Goal: Task Accomplishment & Management: Manage account settings

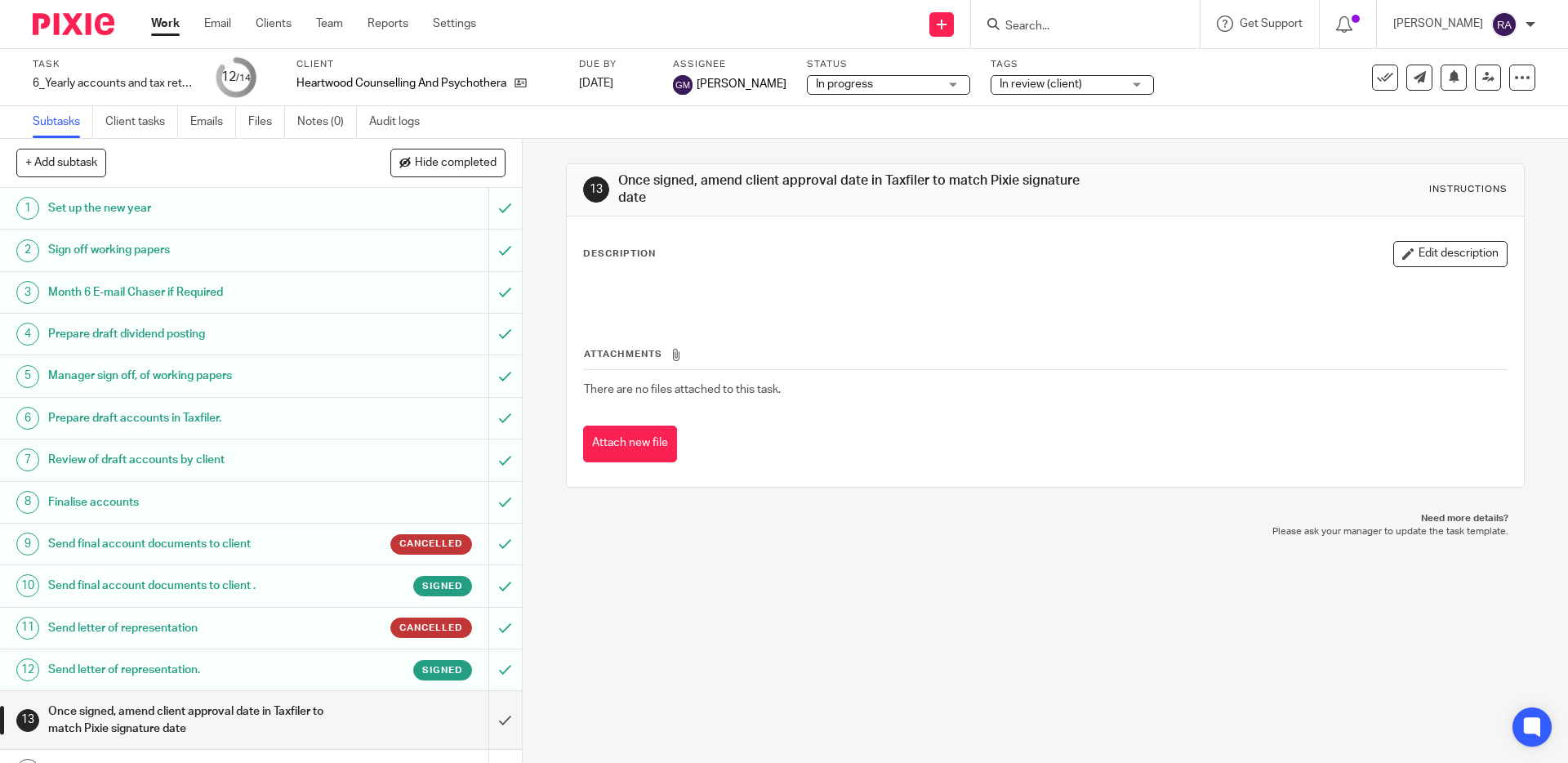
scroll to position [28, 0]
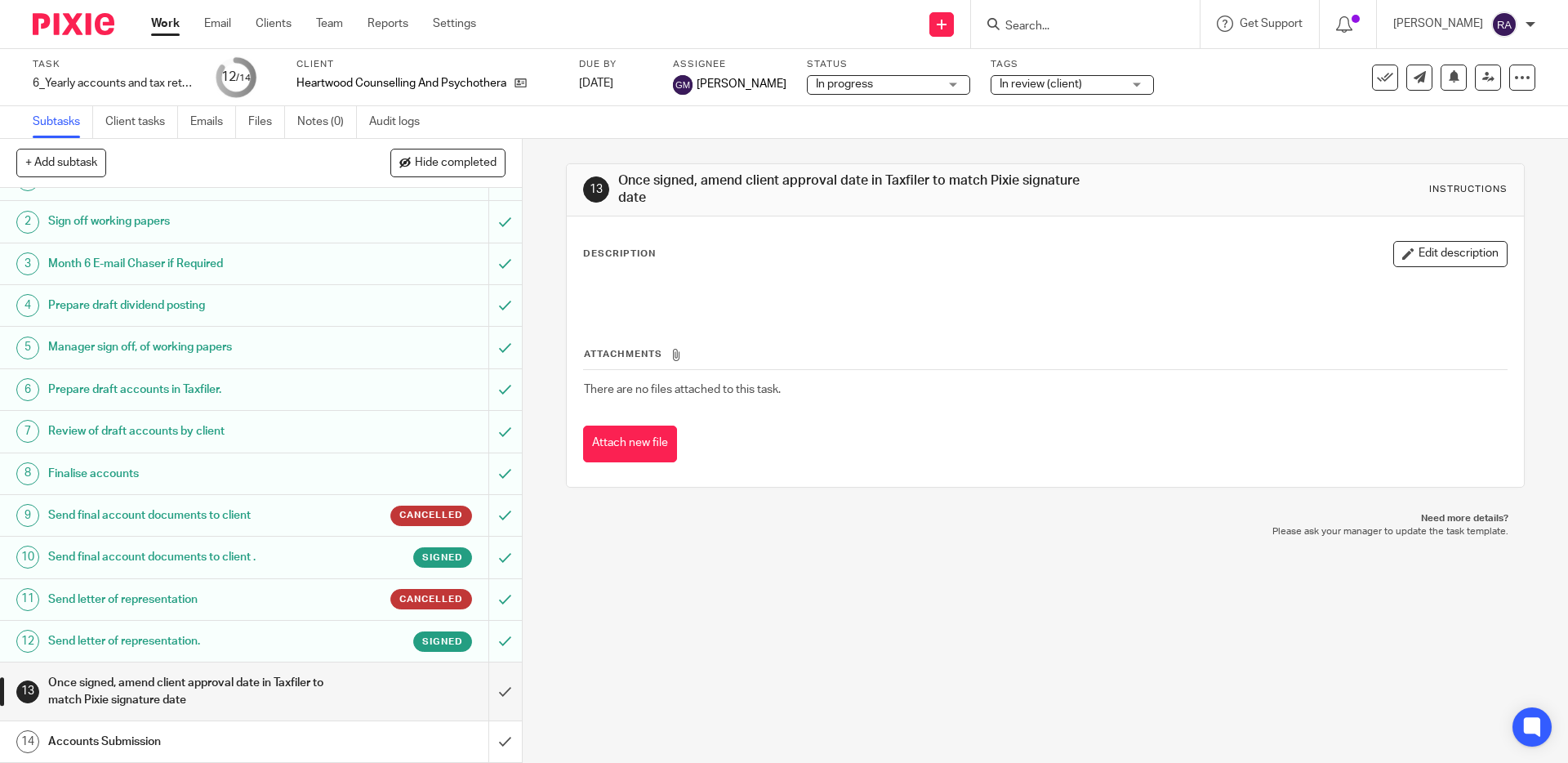
click at [176, 25] on link "Work" at bounding box center [165, 24] width 28 height 17
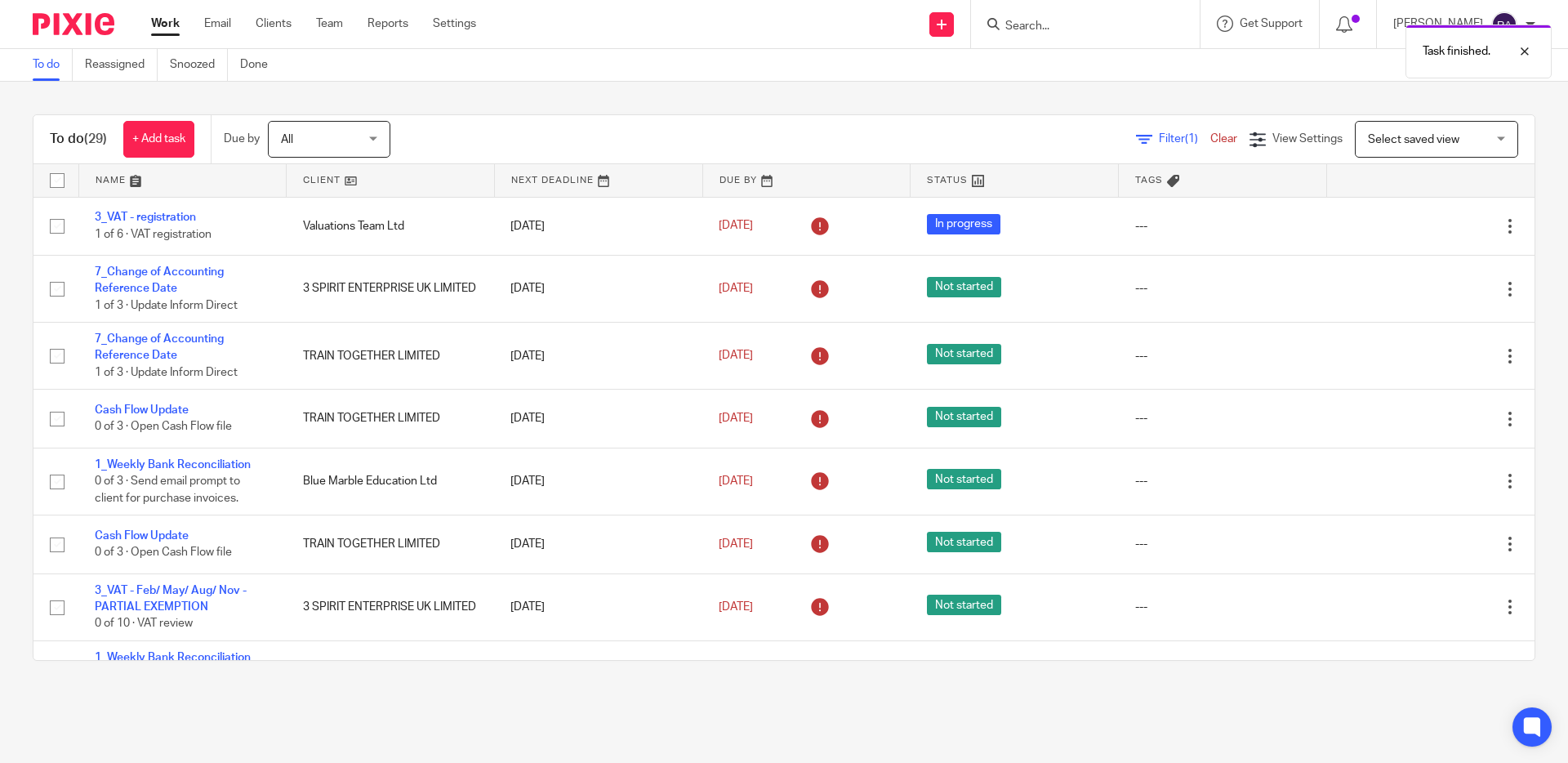
click at [1425, 487] on icon at bounding box center [1429, 482] width 17 height 17
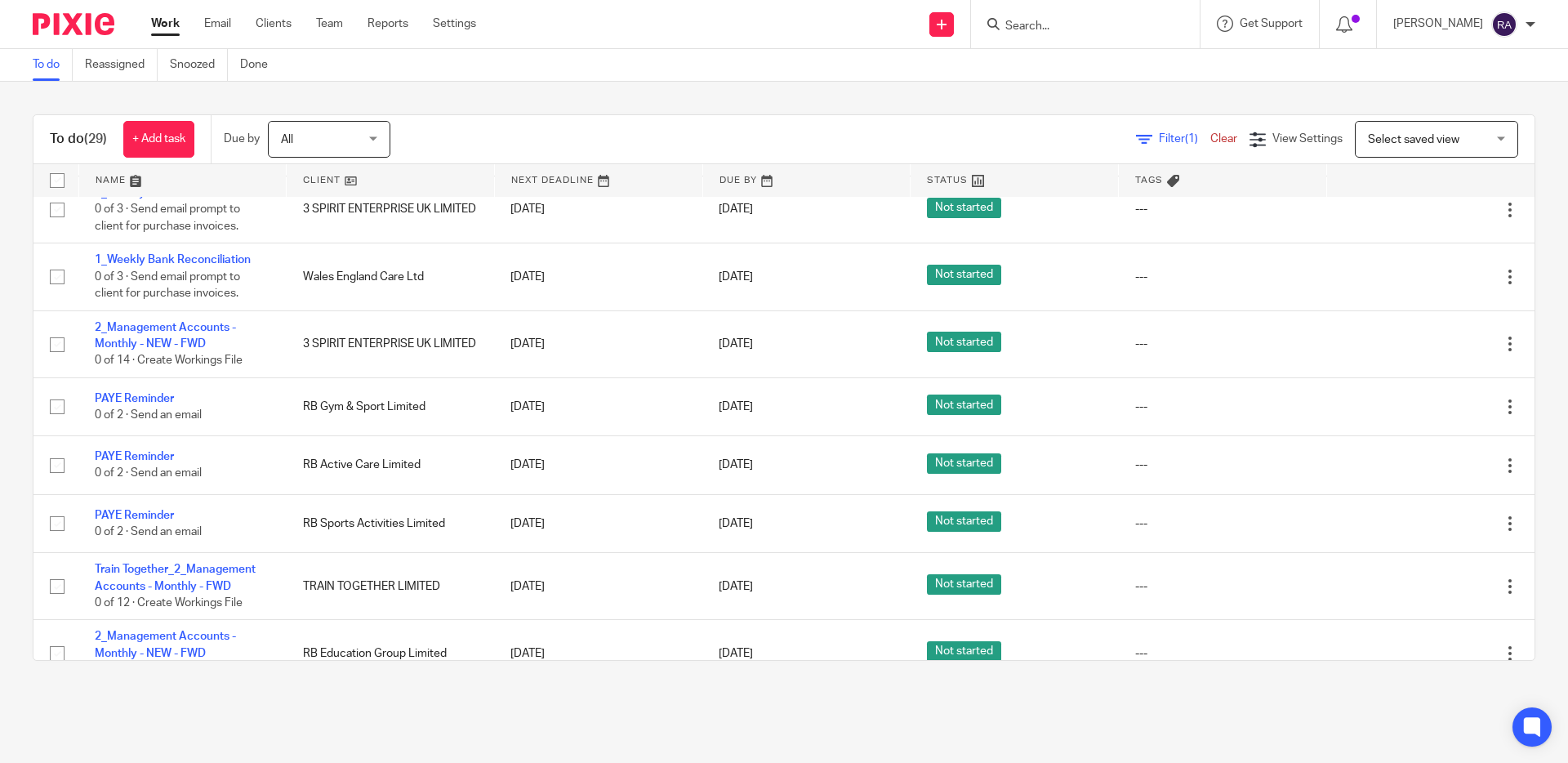
scroll to position [536, 0]
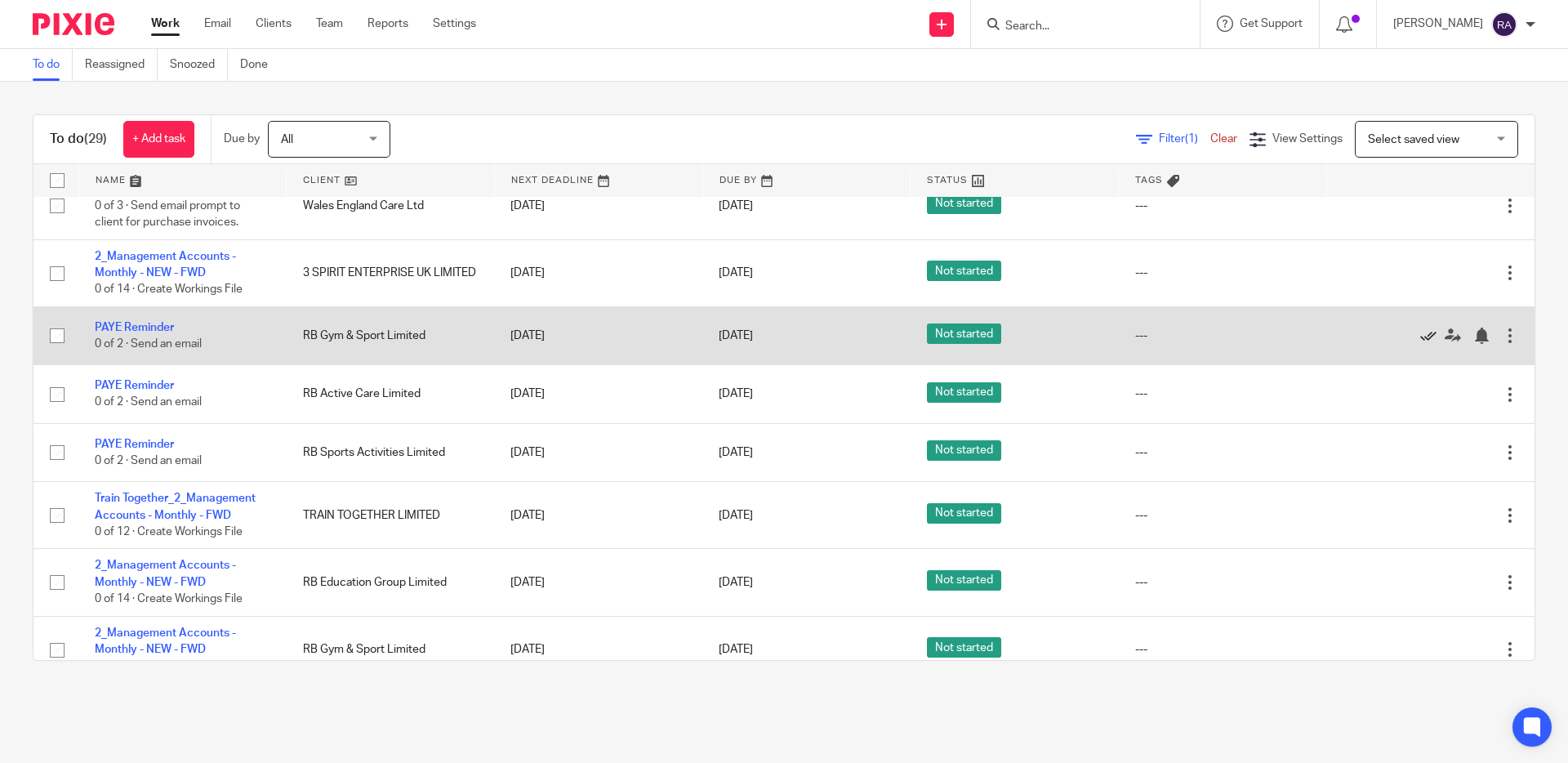
click at [1420, 344] on icon at bounding box center [1429, 336] width 17 height 17
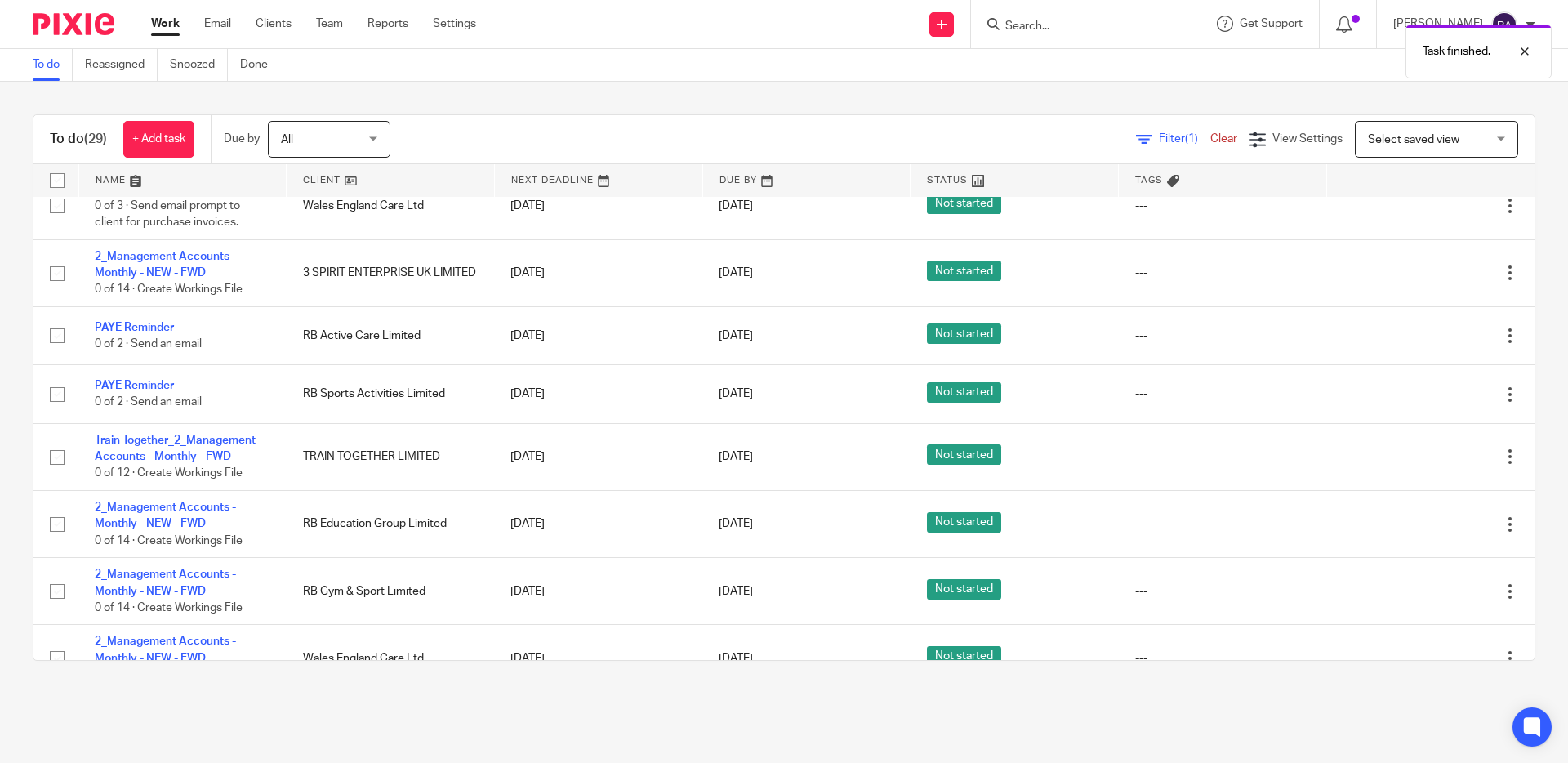
click at [1420, 344] on icon at bounding box center [1429, 336] width 17 height 17
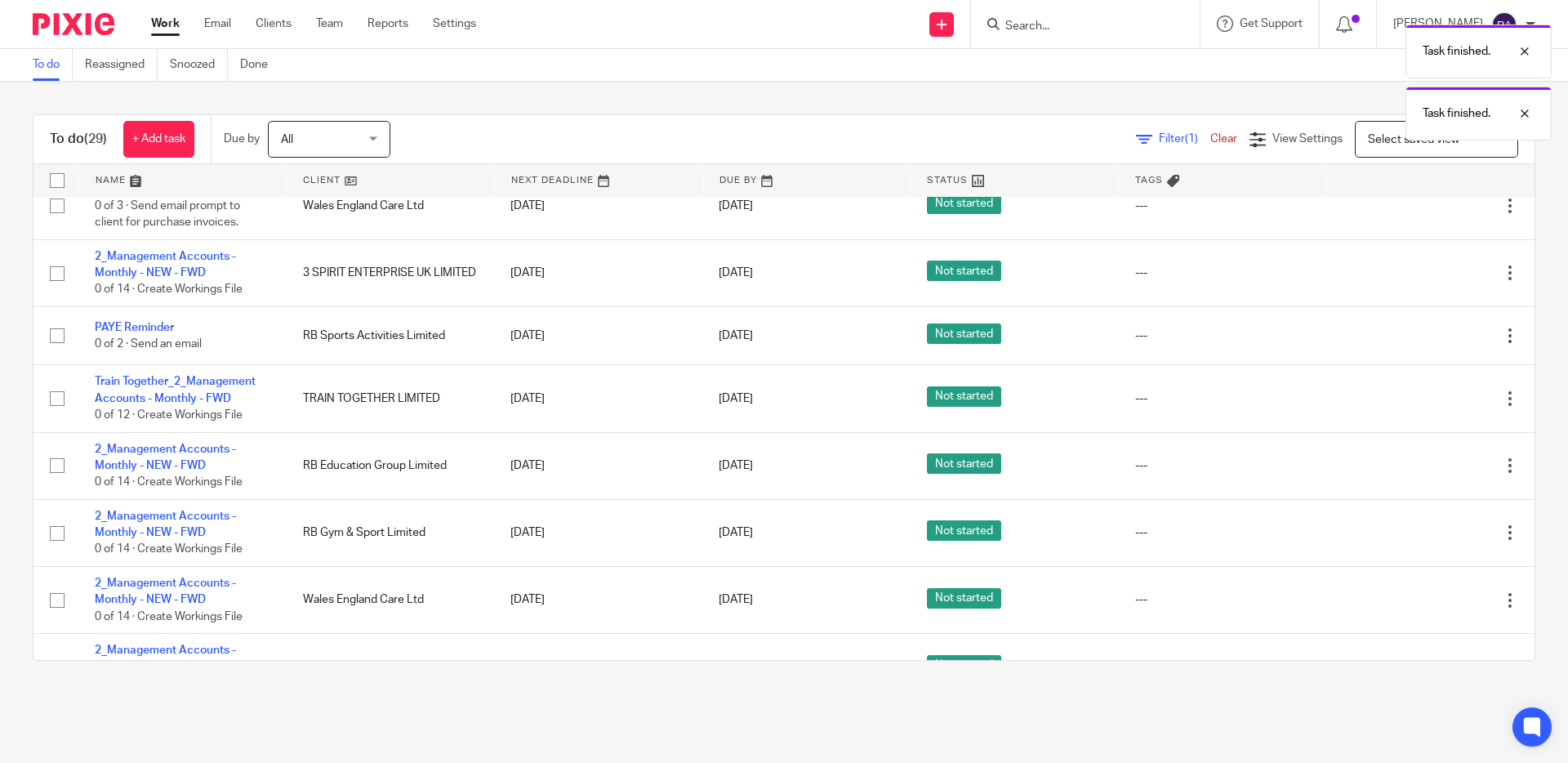
click at [1420, 344] on icon at bounding box center [1429, 336] width 17 height 17
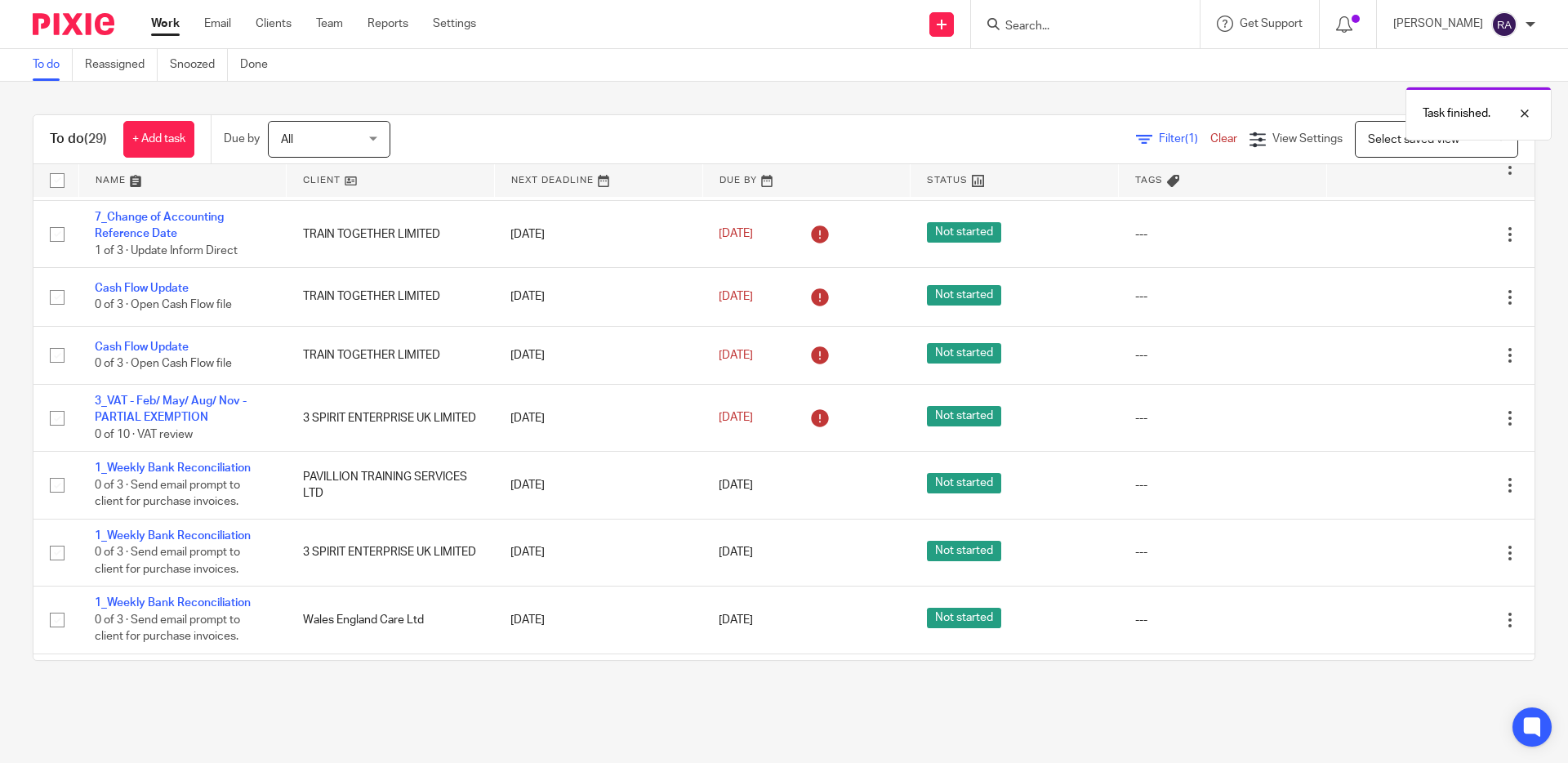
scroll to position [0, 0]
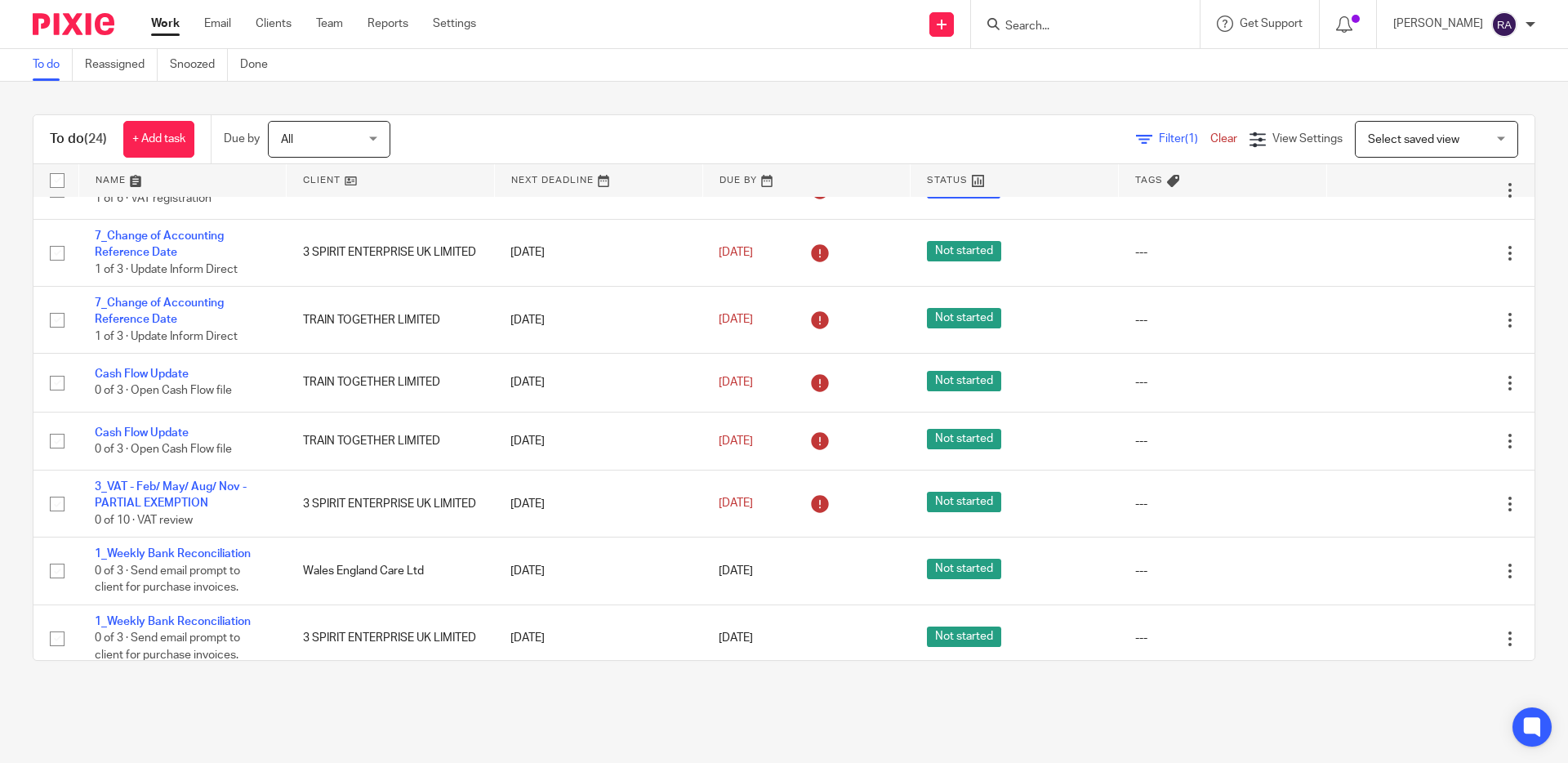
scroll to position [69, 0]
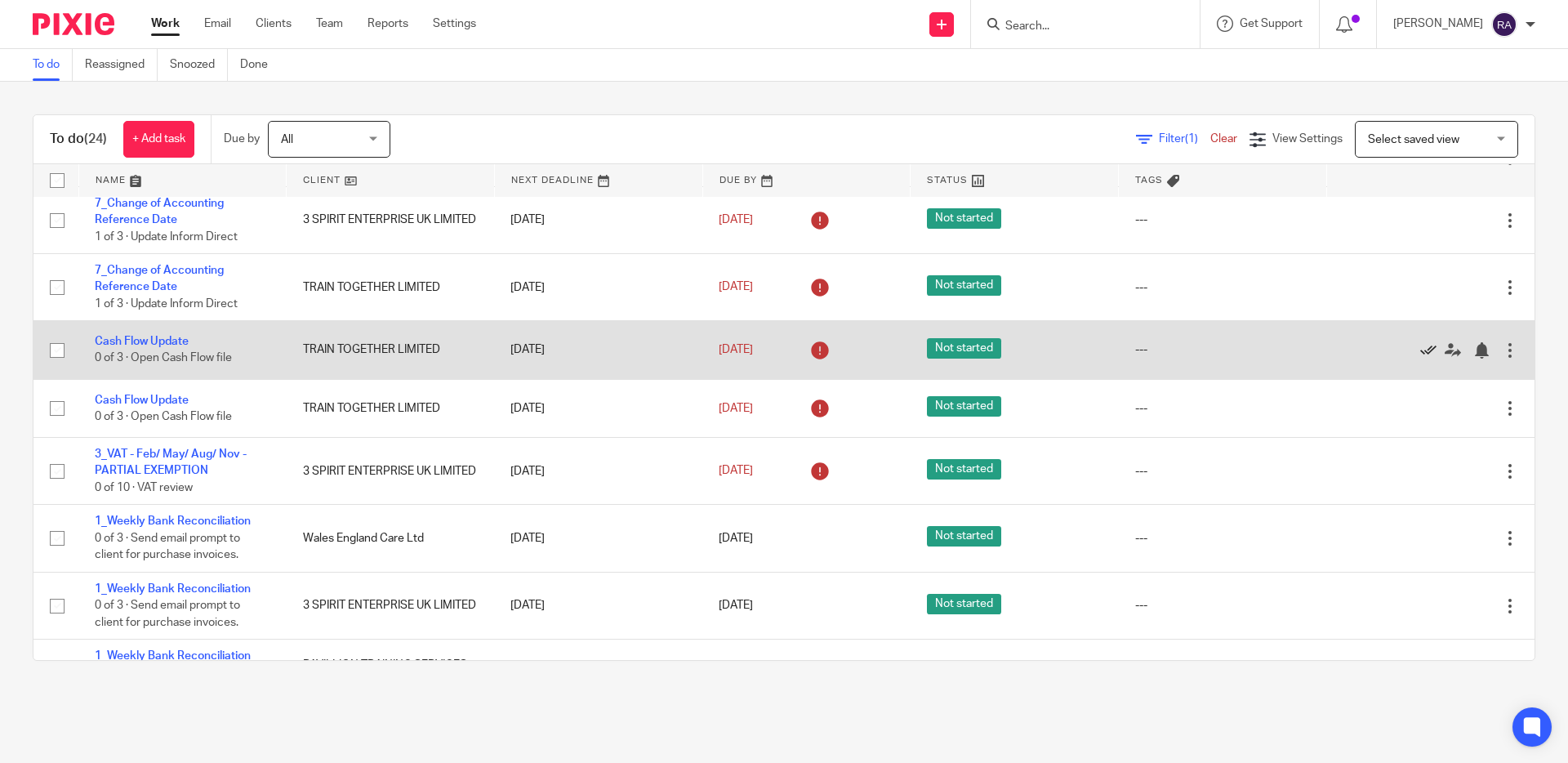
click at [1425, 350] on icon at bounding box center [1429, 350] width 17 height 17
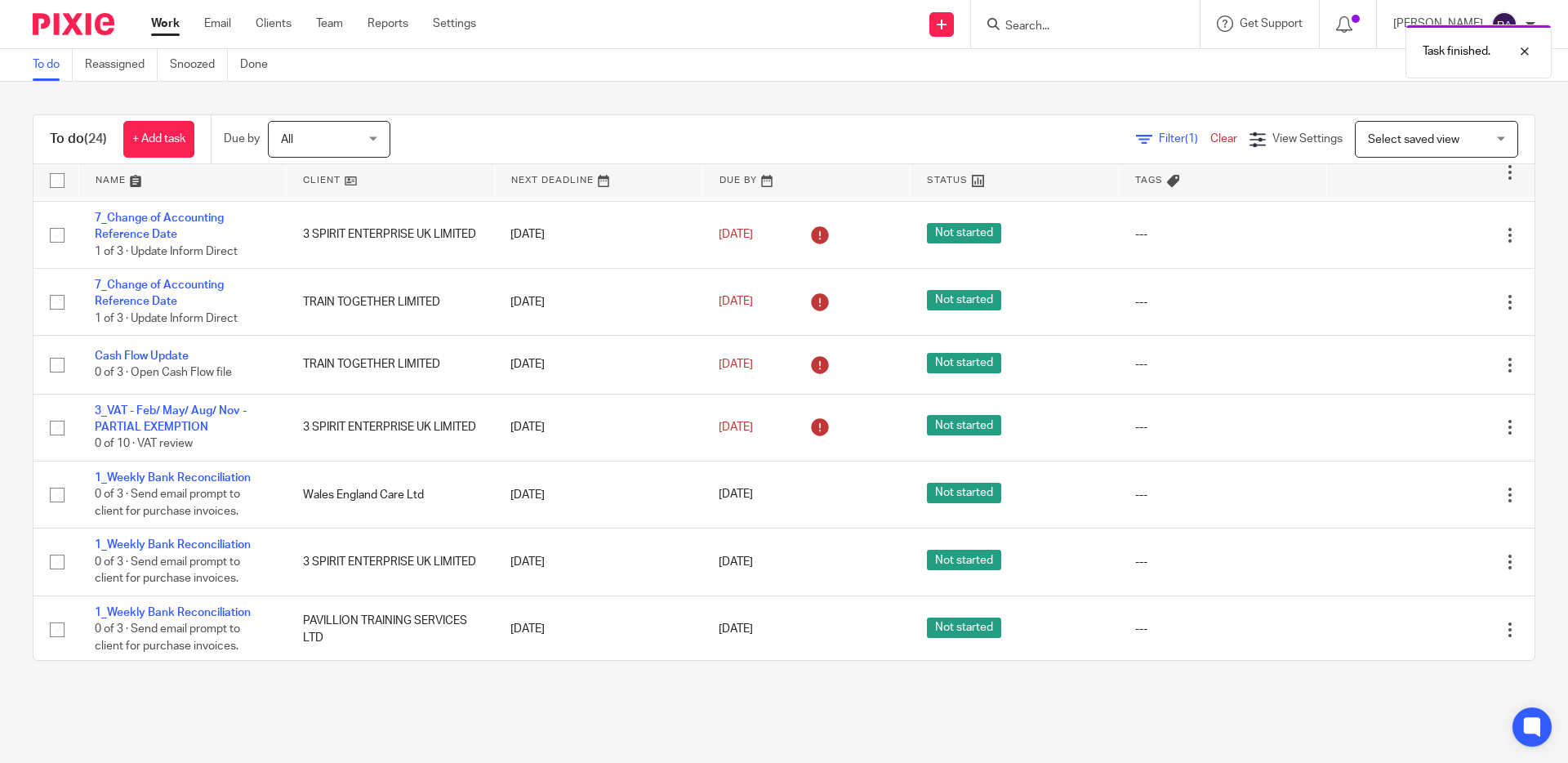
scroll to position [0, 0]
